Goal: Information Seeking & Learning: Learn about a topic

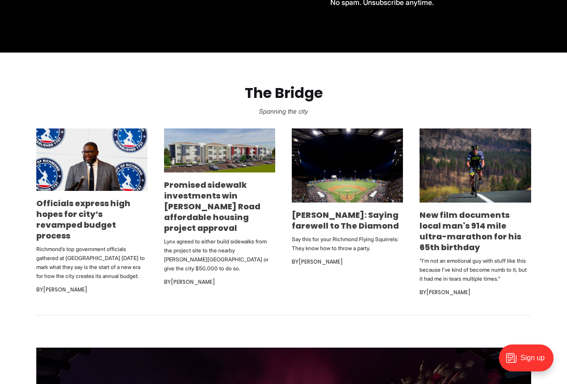
scroll to position [538, 0]
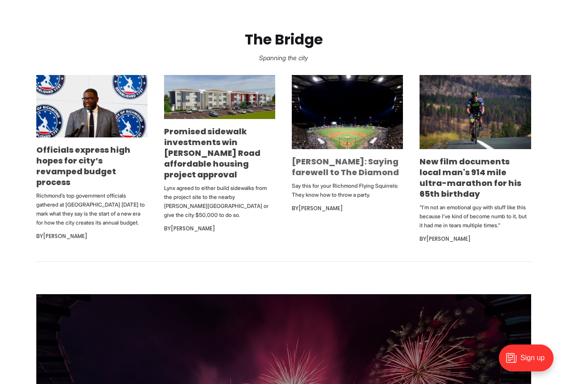
click at [310, 171] on link "[PERSON_NAME]: Saying farewell to The Diamond" at bounding box center [345, 167] width 107 height 22
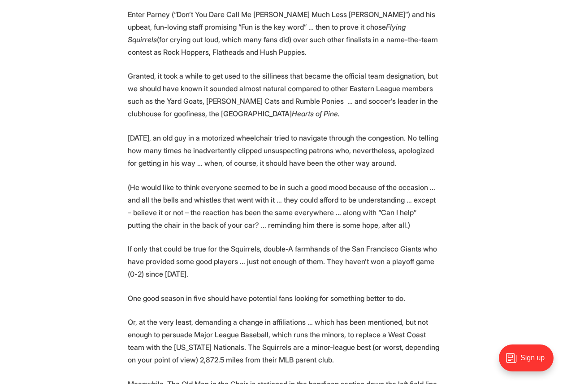
scroll to position [1301, 0]
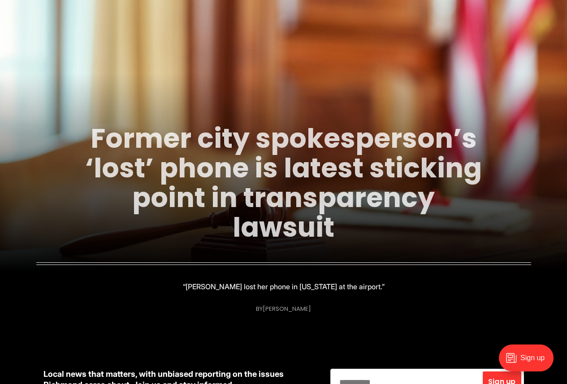
scroll to position [179, 0]
